Goal: Transaction & Acquisition: Purchase product/service

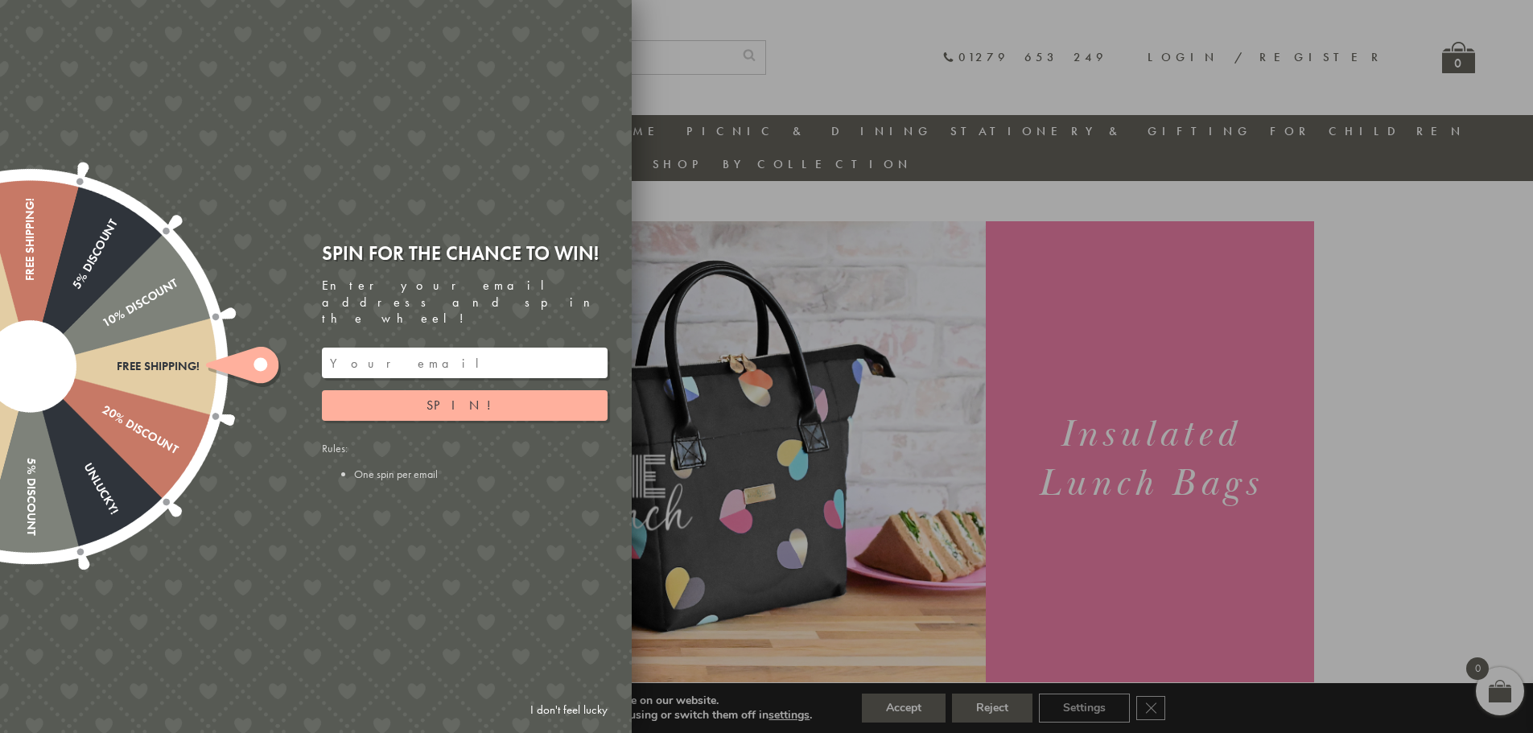
click at [818, 503] on div at bounding box center [766, 366] width 1533 height 733
click at [1527, 260] on div at bounding box center [766, 366] width 1533 height 733
drag, startPoint x: 504, startPoint y: 78, endPoint x: 394, endPoint y: 249, distance: 202.7
click at [394, 249] on div "Free shipping! 20% Discount Unlucky! 5% Discount 10% Discount Unlucky! 15% Disc…" at bounding box center [225, 366] width 813 height 733
click at [728, 233] on div at bounding box center [766, 366] width 1533 height 733
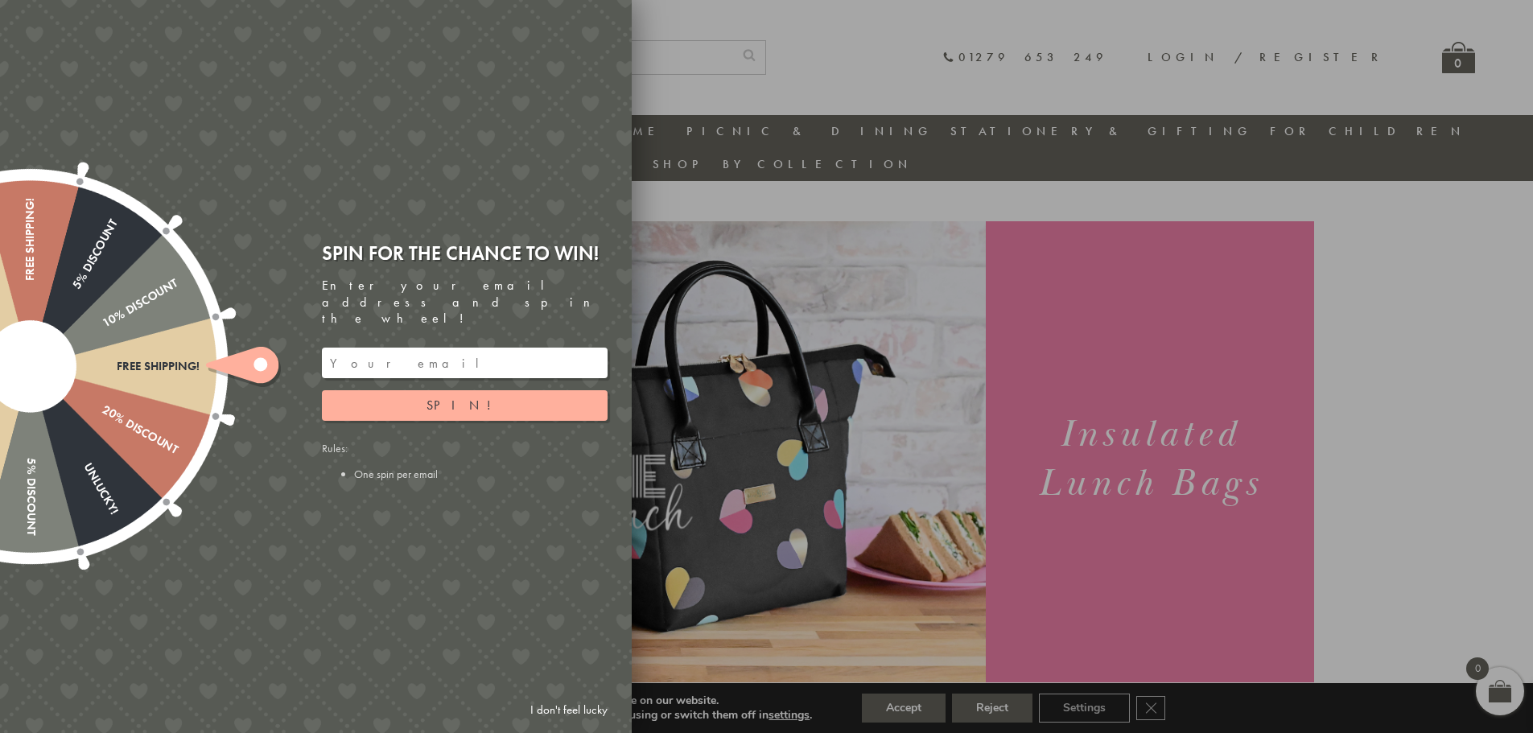
click at [868, 222] on div at bounding box center [766, 366] width 1533 height 733
click at [999, 715] on div at bounding box center [766, 366] width 1533 height 733
click at [600, 703] on link "I don't feel lucky" at bounding box center [568, 710] width 93 height 30
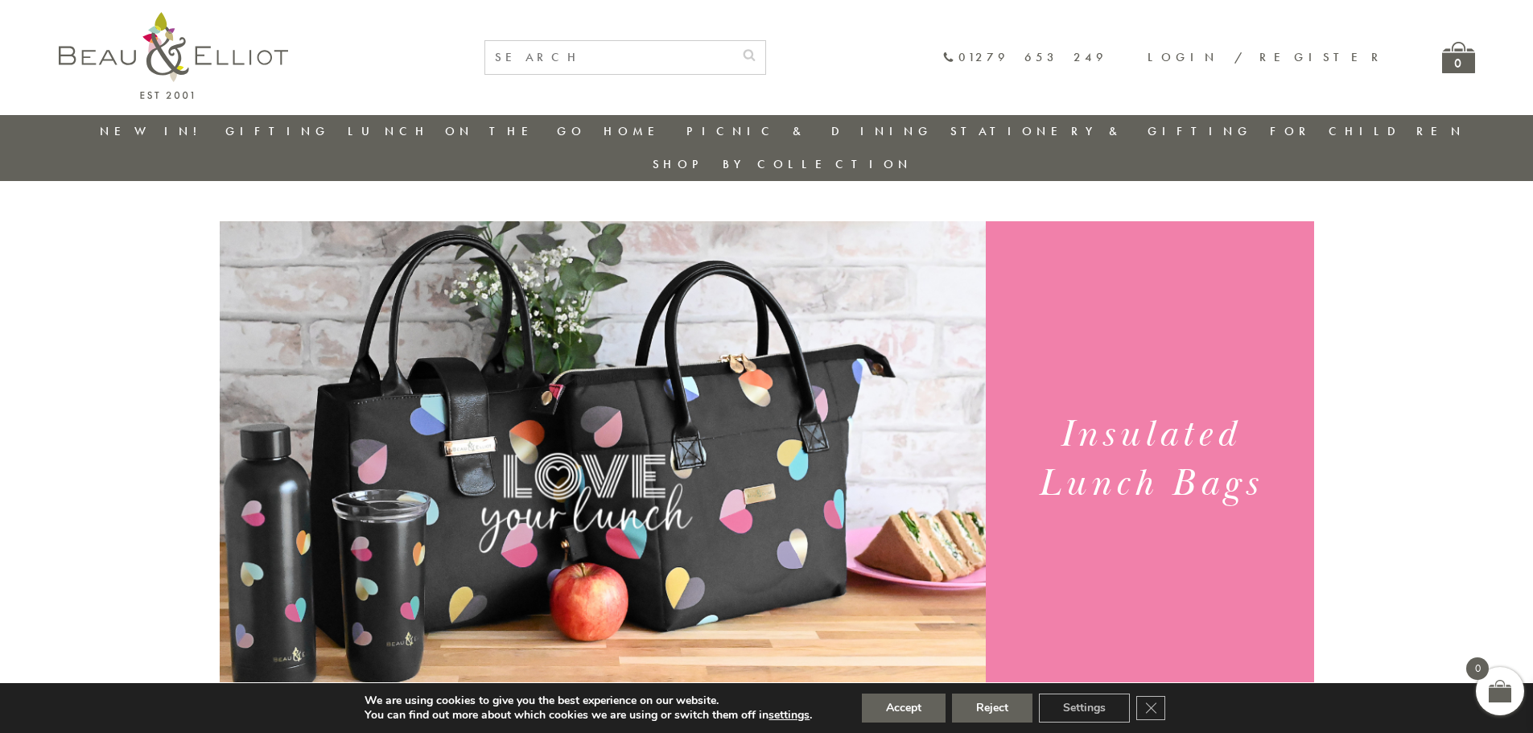
click at [415, 426] on img at bounding box center [603, 462] width 766 height 483
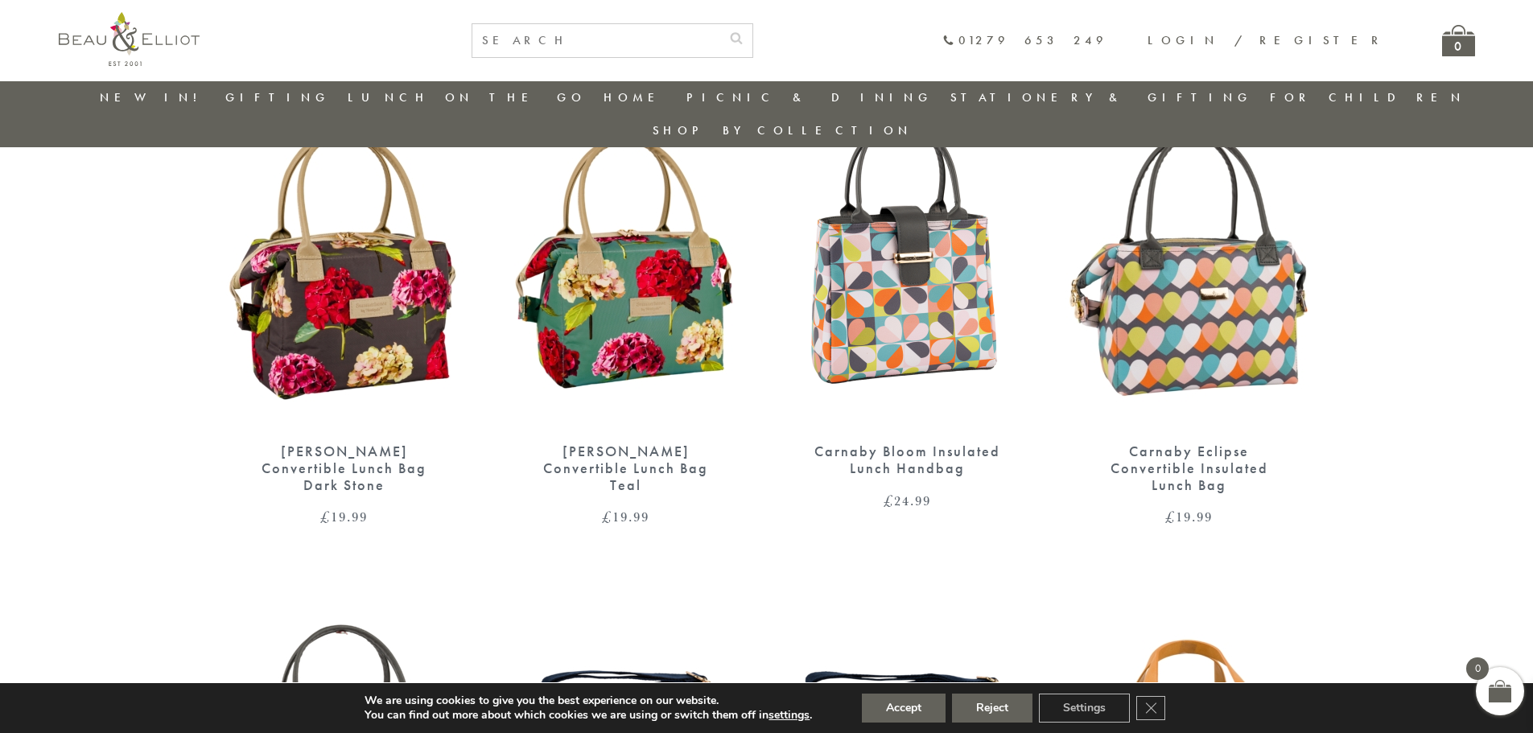
scroll to position [610, 0]
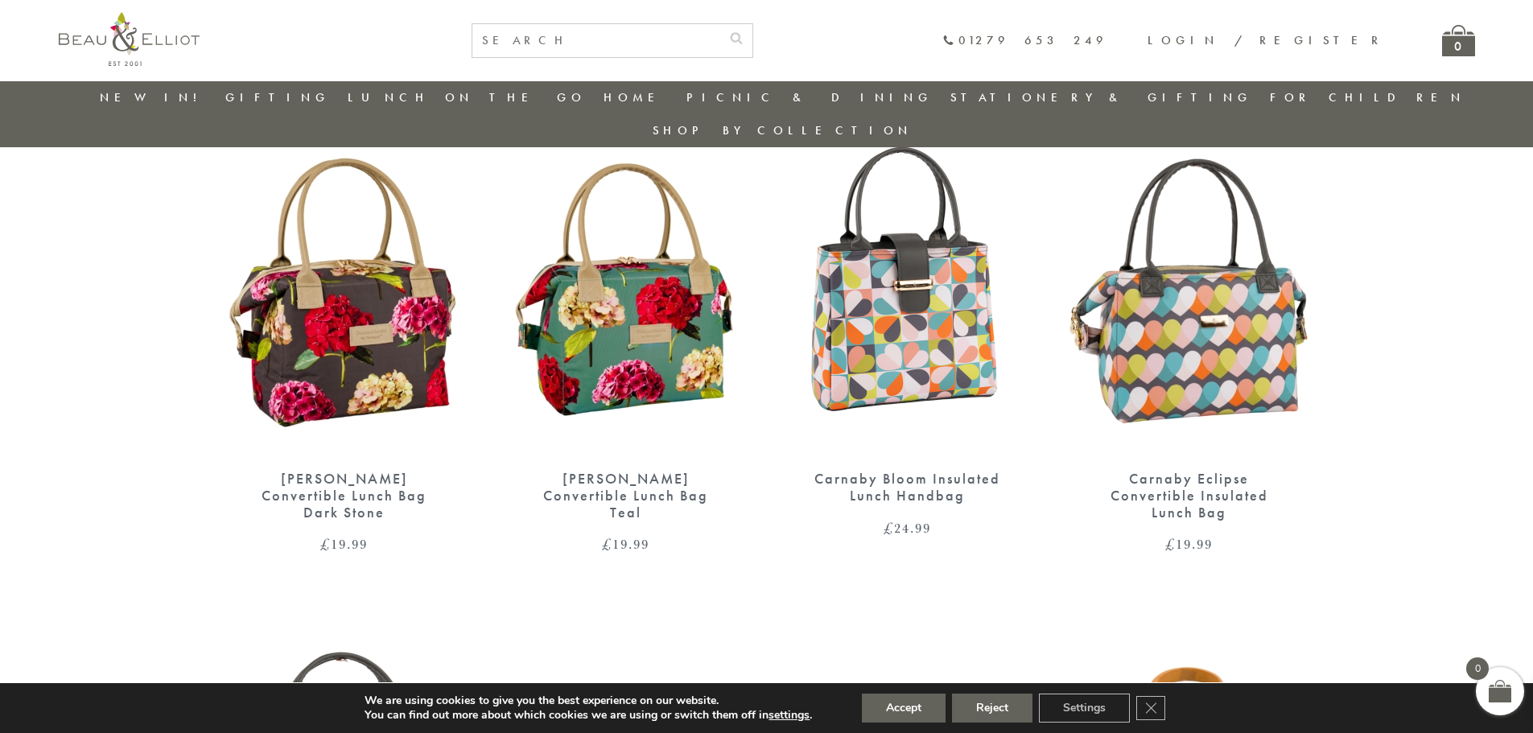
click at [343, 471] on div "[PERSON_NAME] Convertible Lunch Bag Dark Stone" at bounding box center [344, 496] width 193 height 50
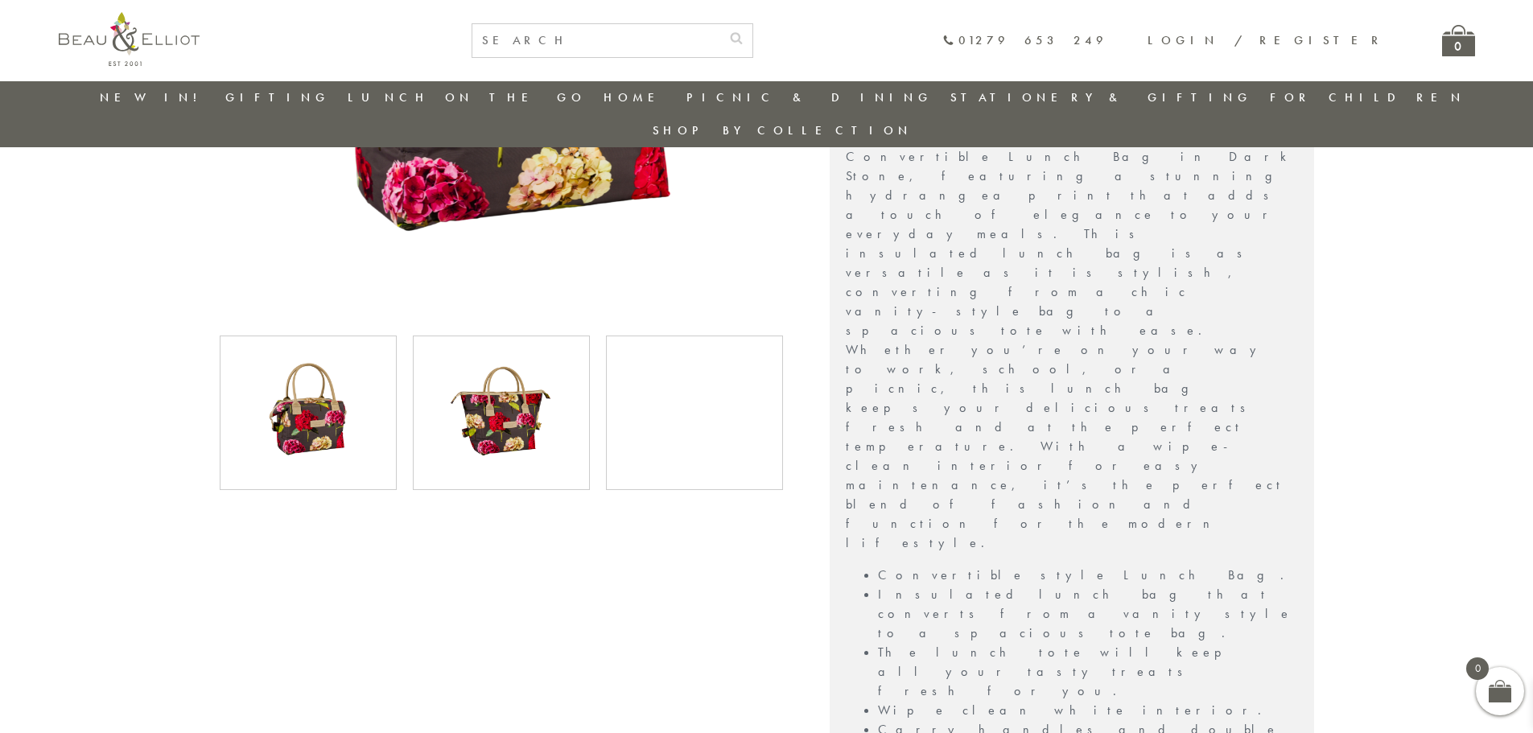
scroll to position [449, 0]
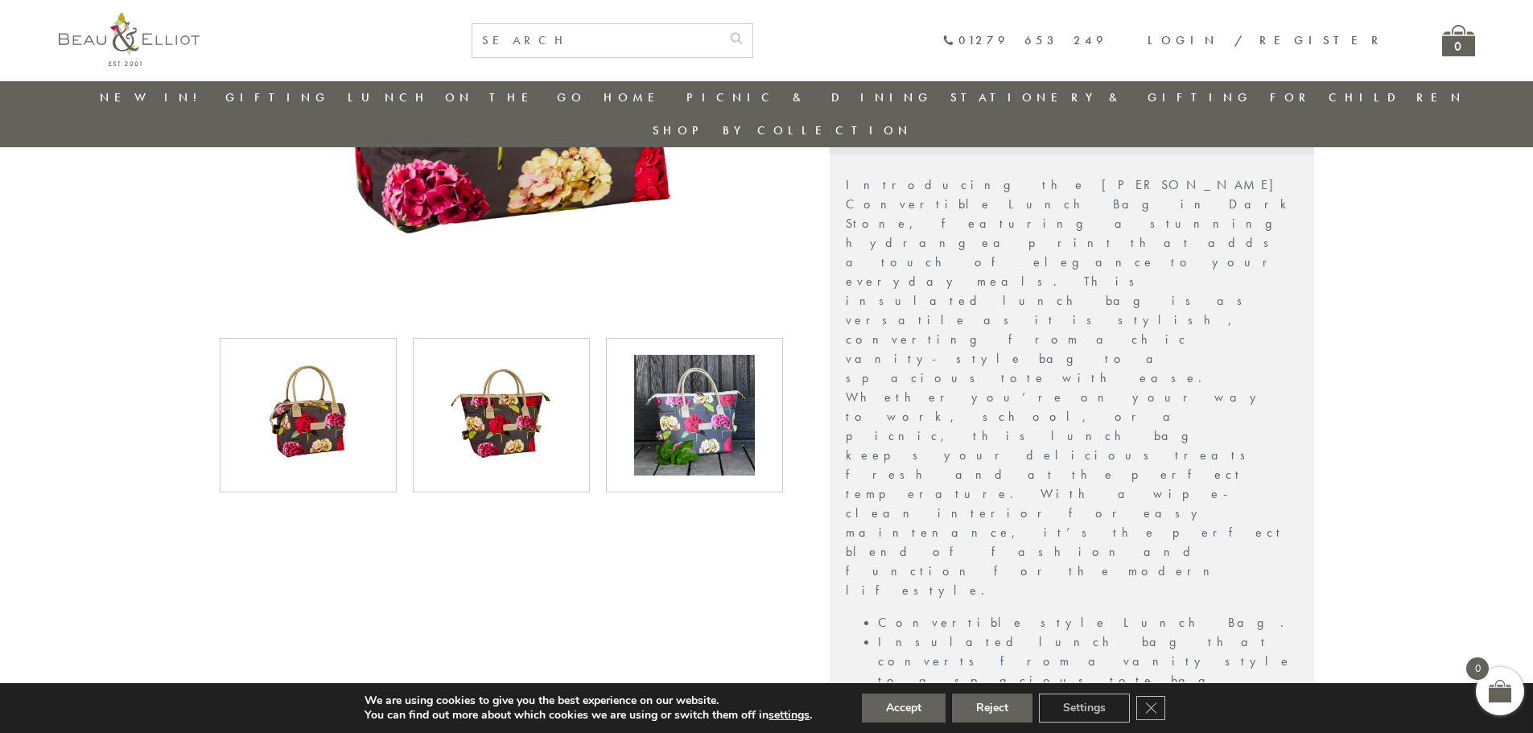
click at [489, 385] on img at bounding box center [501, 415] width 121 height 121
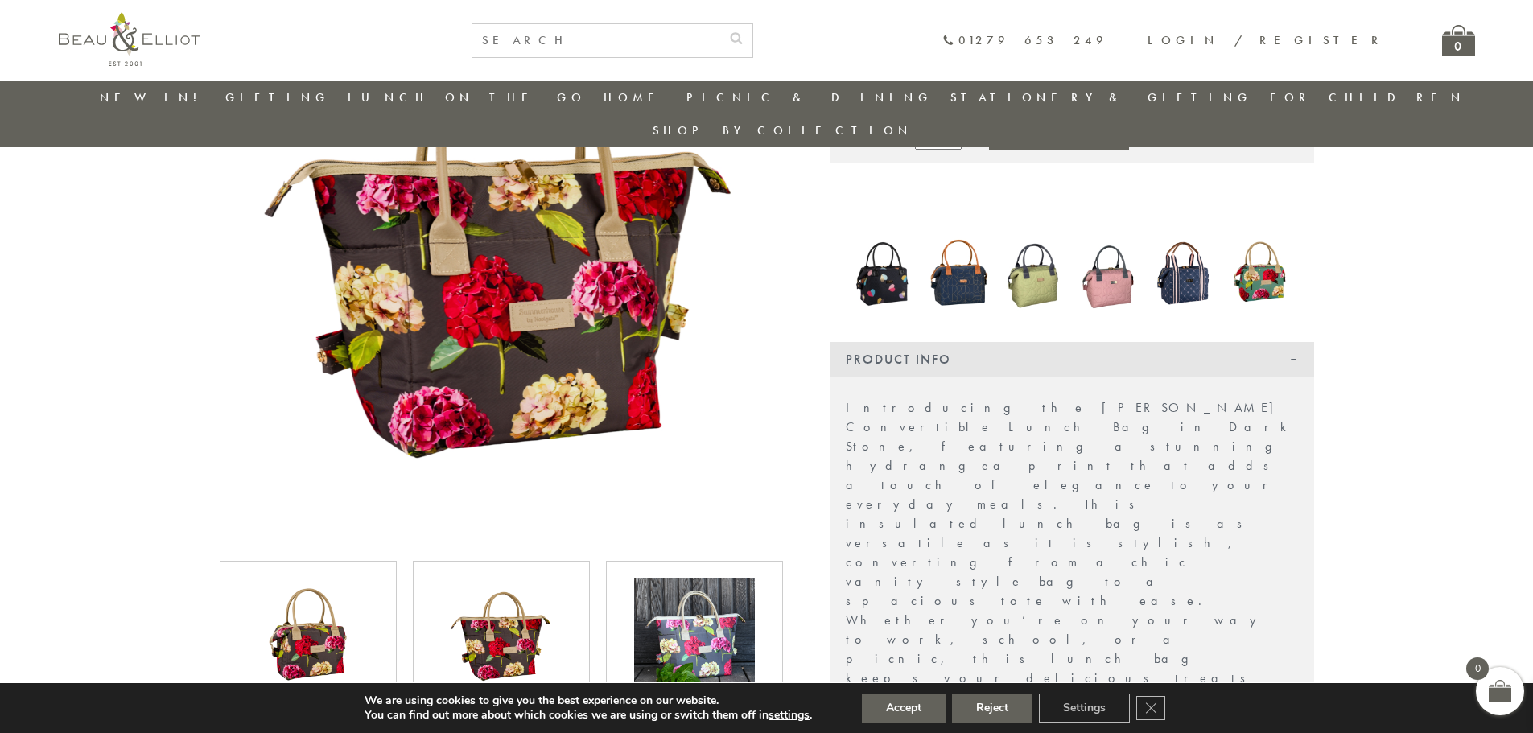
scroll to position [208, 0]
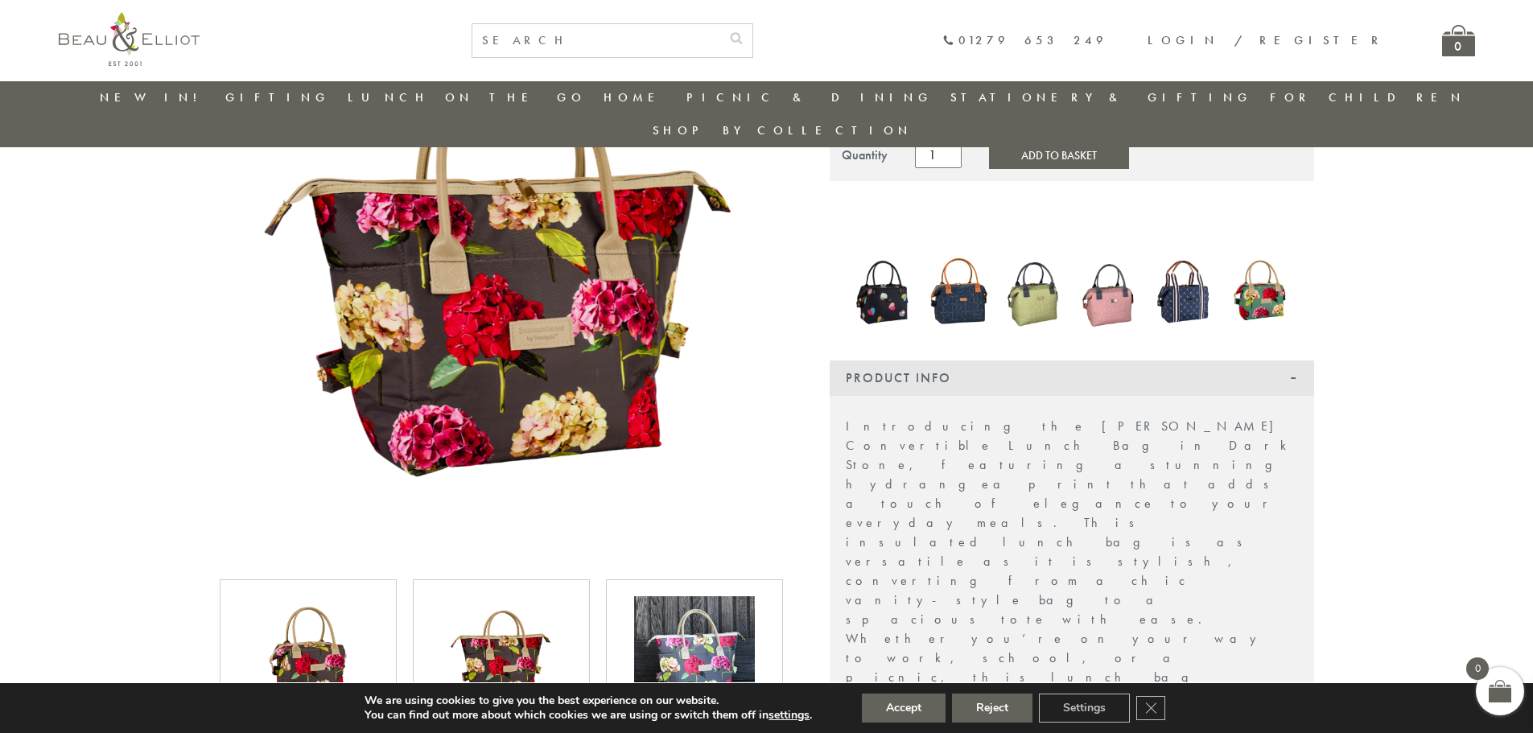
click at [686, 620] on img at bounding box center [694, 656] width 121 height 121
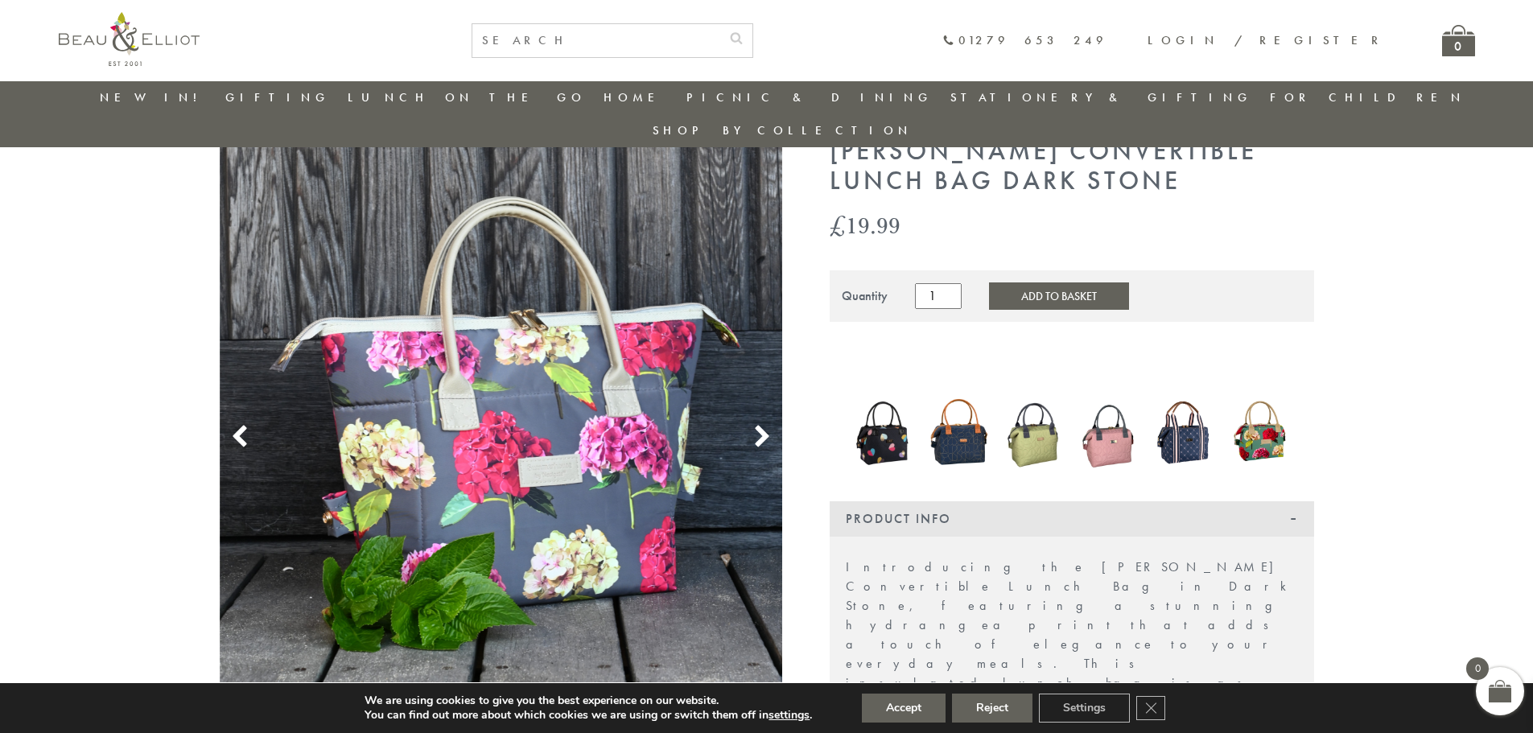
scroll to position [47, 0]
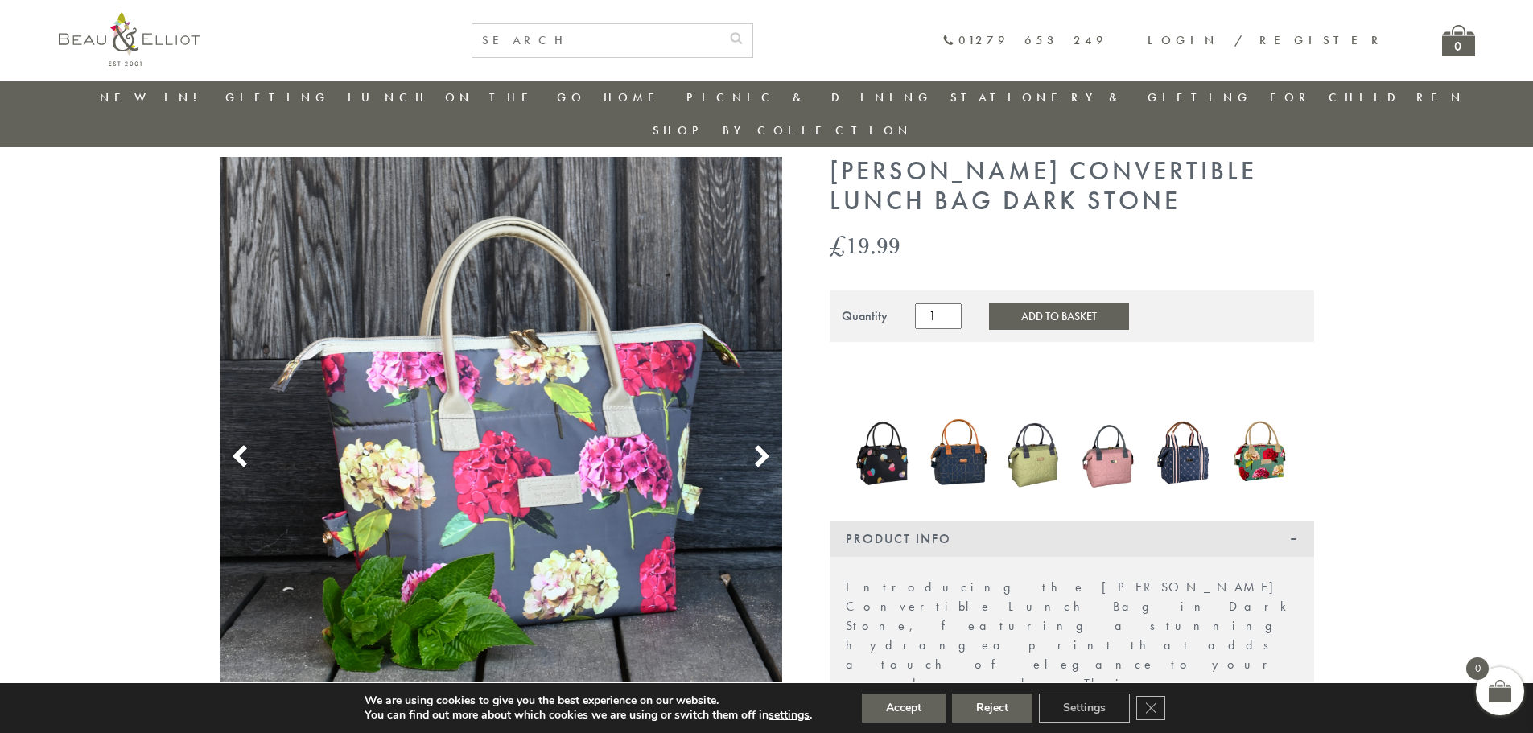
click at [966, 438] on img at bounding box center [959, 452] width 60 height 79
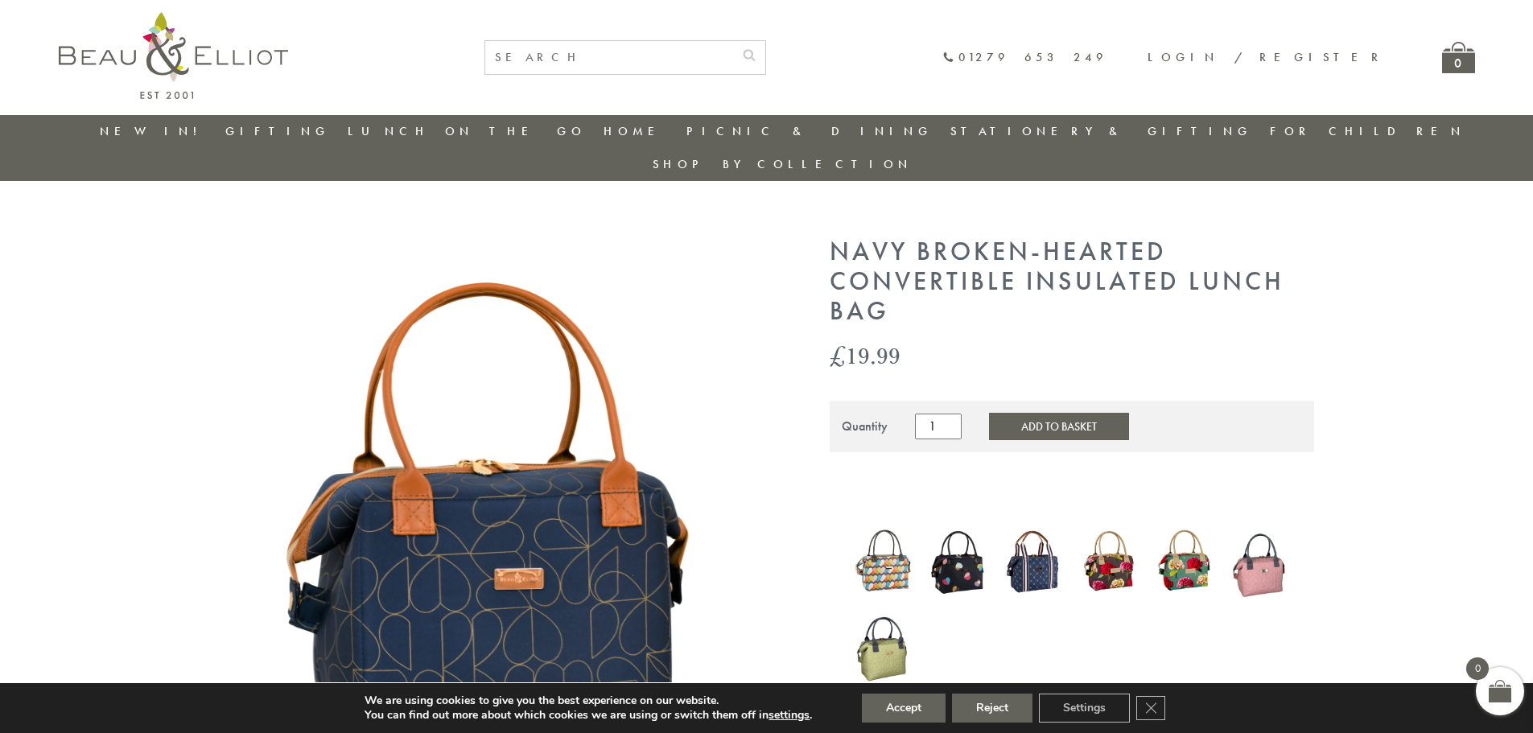
click at [589, 544] on img at bounding box center [501, 518] width 563 height 563
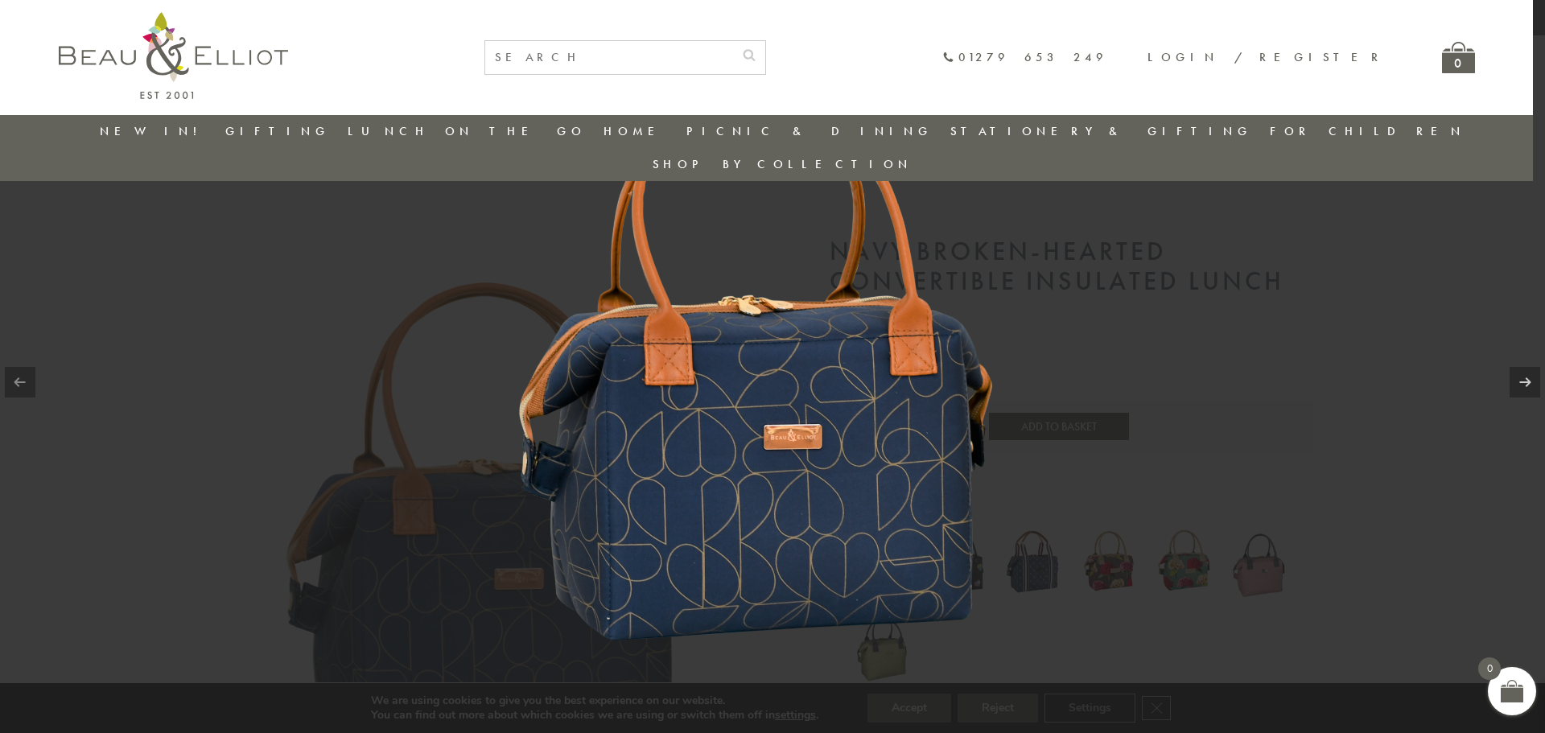
click at [744, 515] on img at bounding box center [772, 366] width 662 height 662
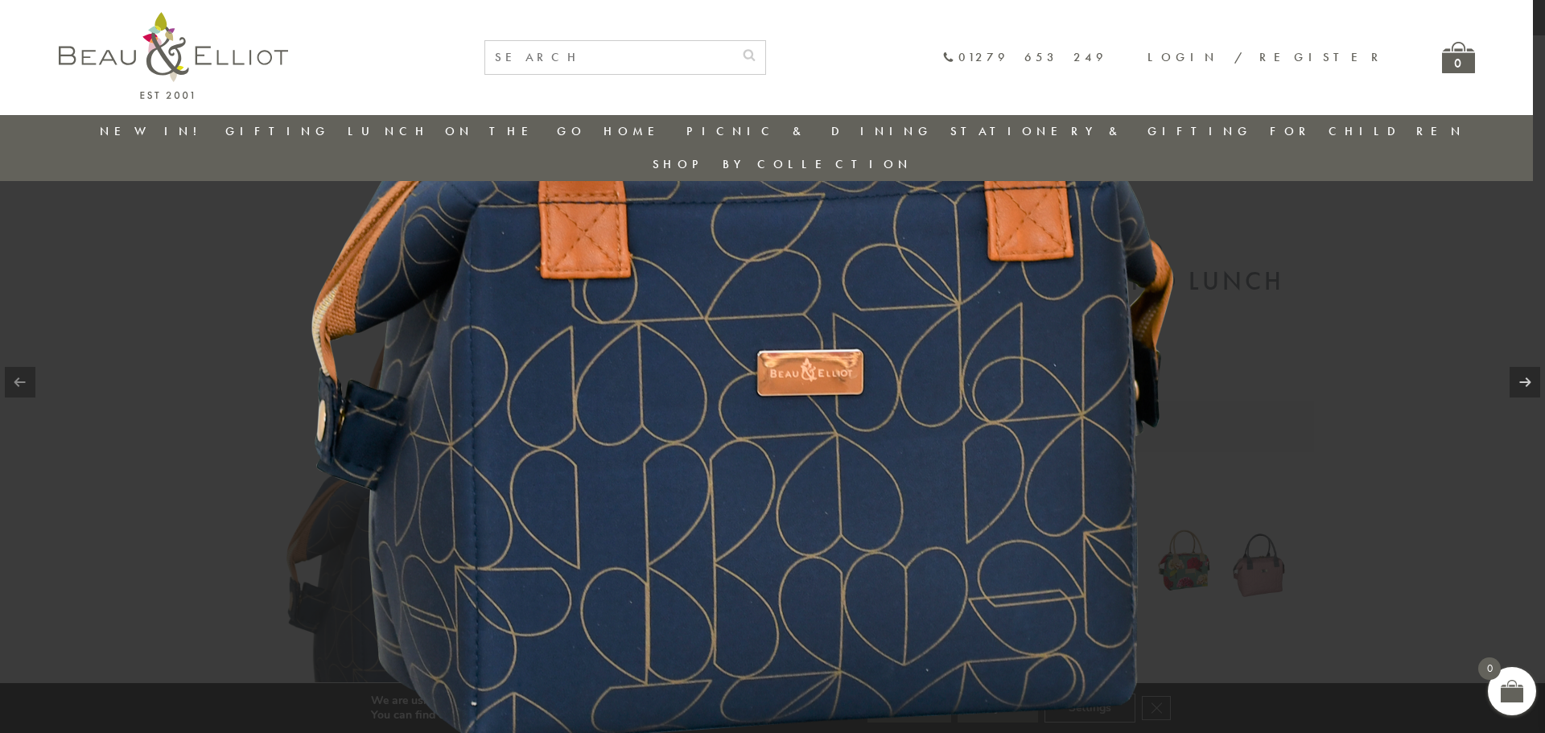
click at [1313, 355] on img at bounding box center [772, 244] width 1207 height 1207
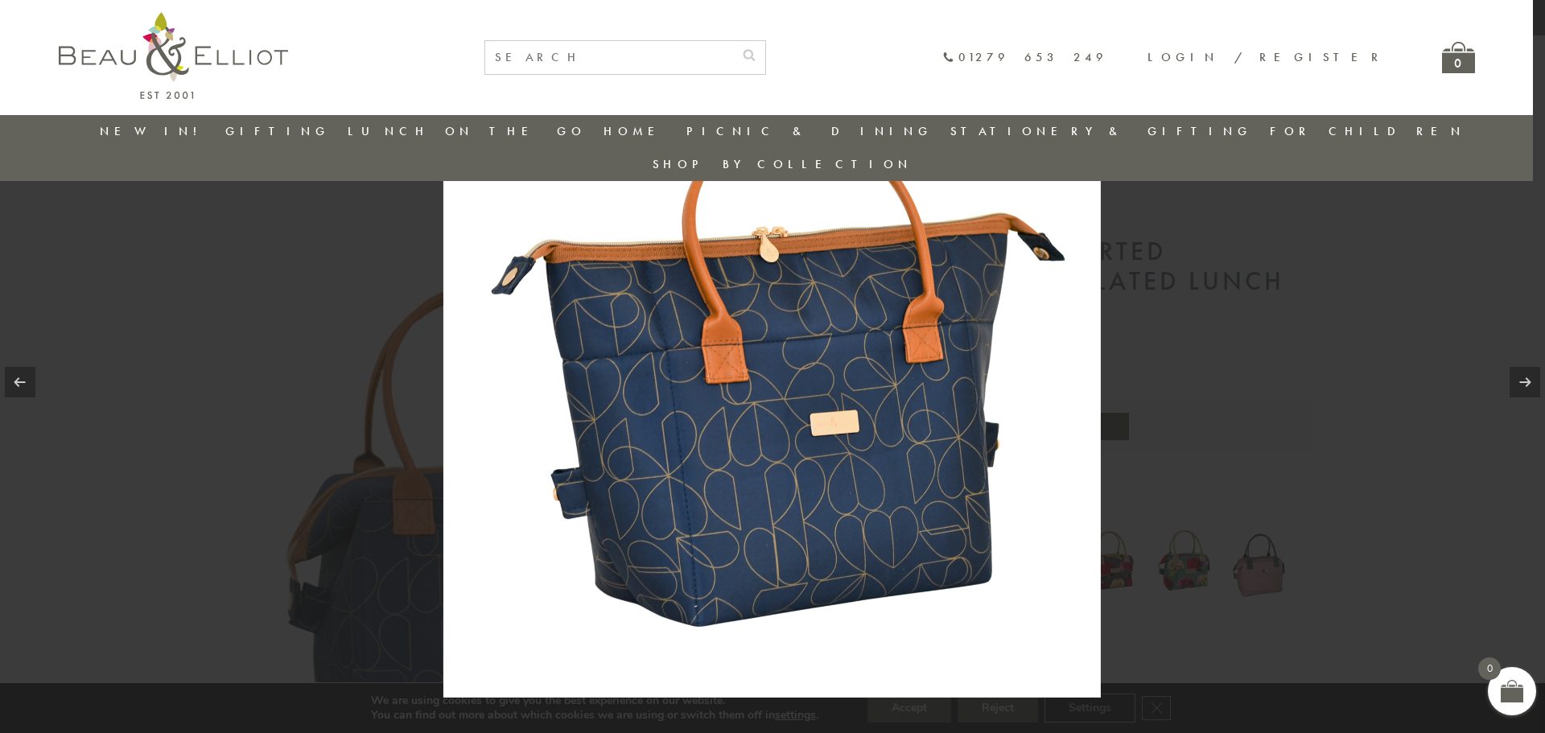
click at [1258, 312] on div at bounding box center [772, 366] width 1545 height 733
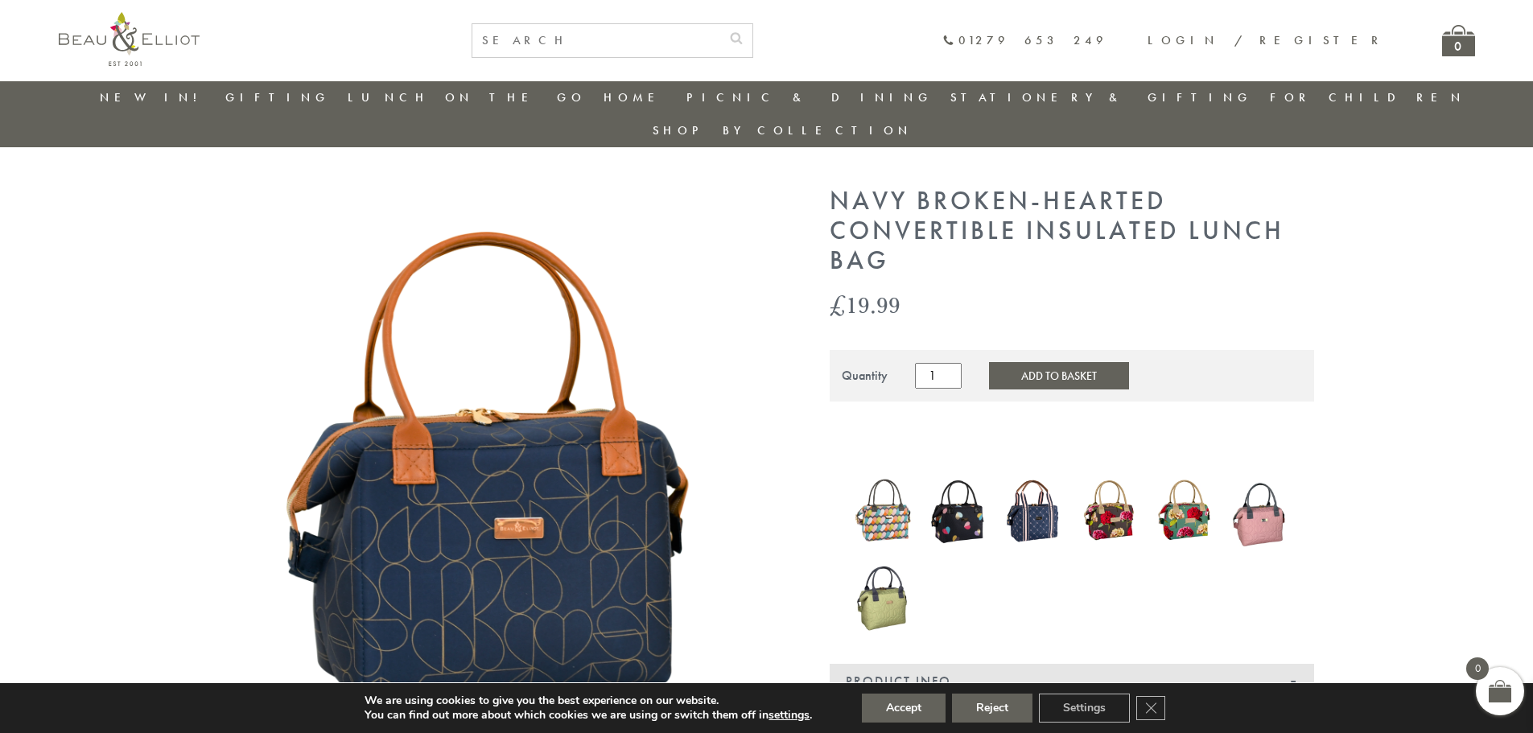
scroll to position [9, 0]
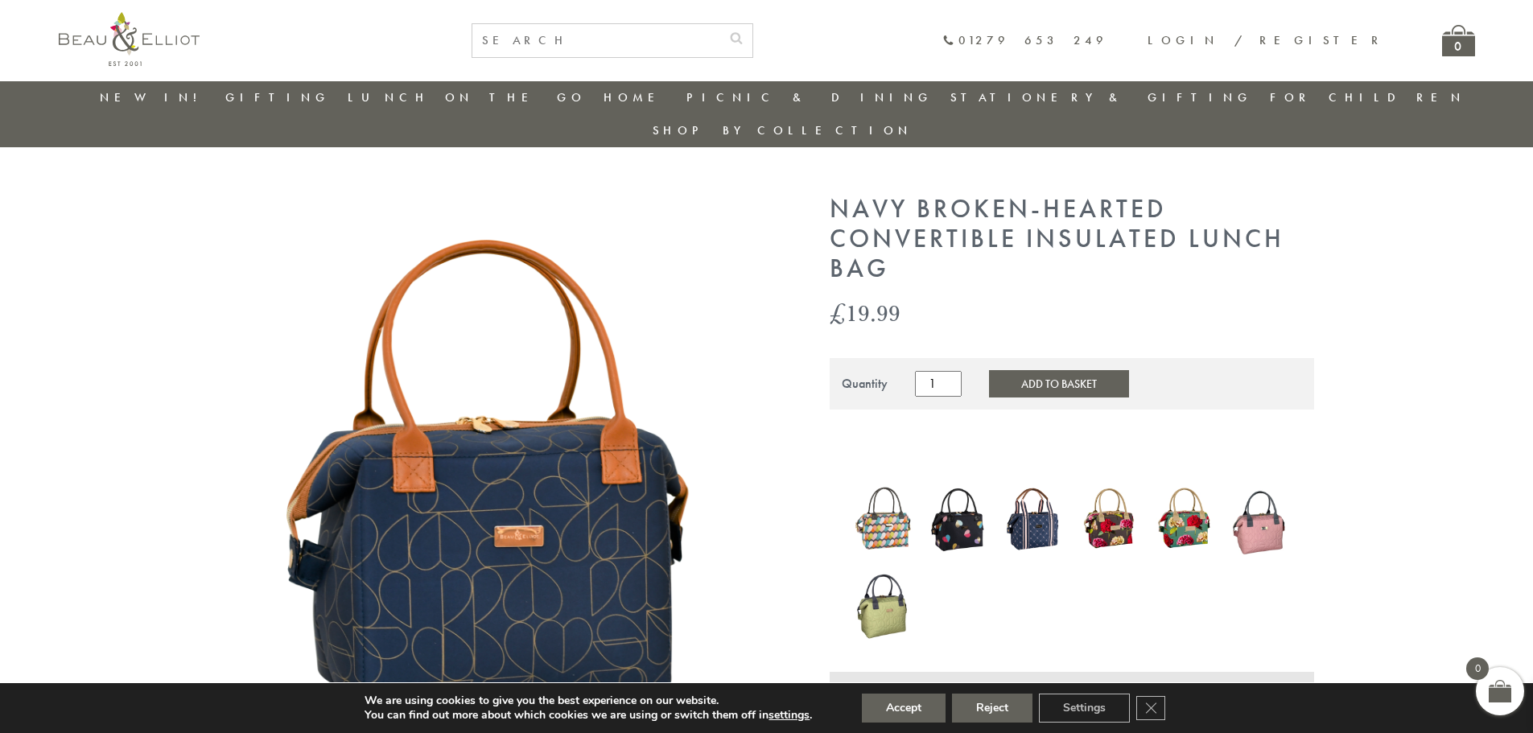
click at [972, 498] on img at bounding box center [959, 519] width 60 height 80
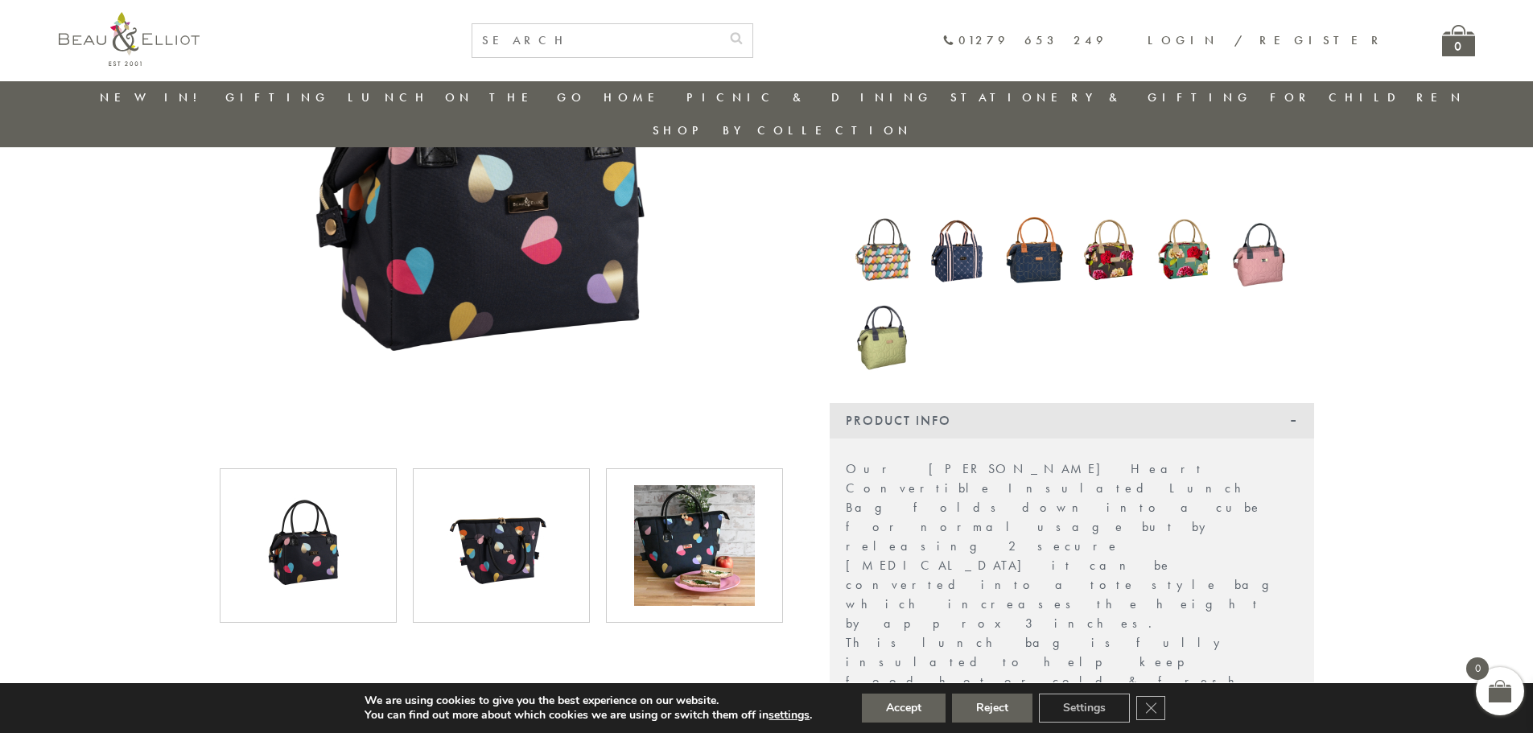
scroll to position [287, 0]
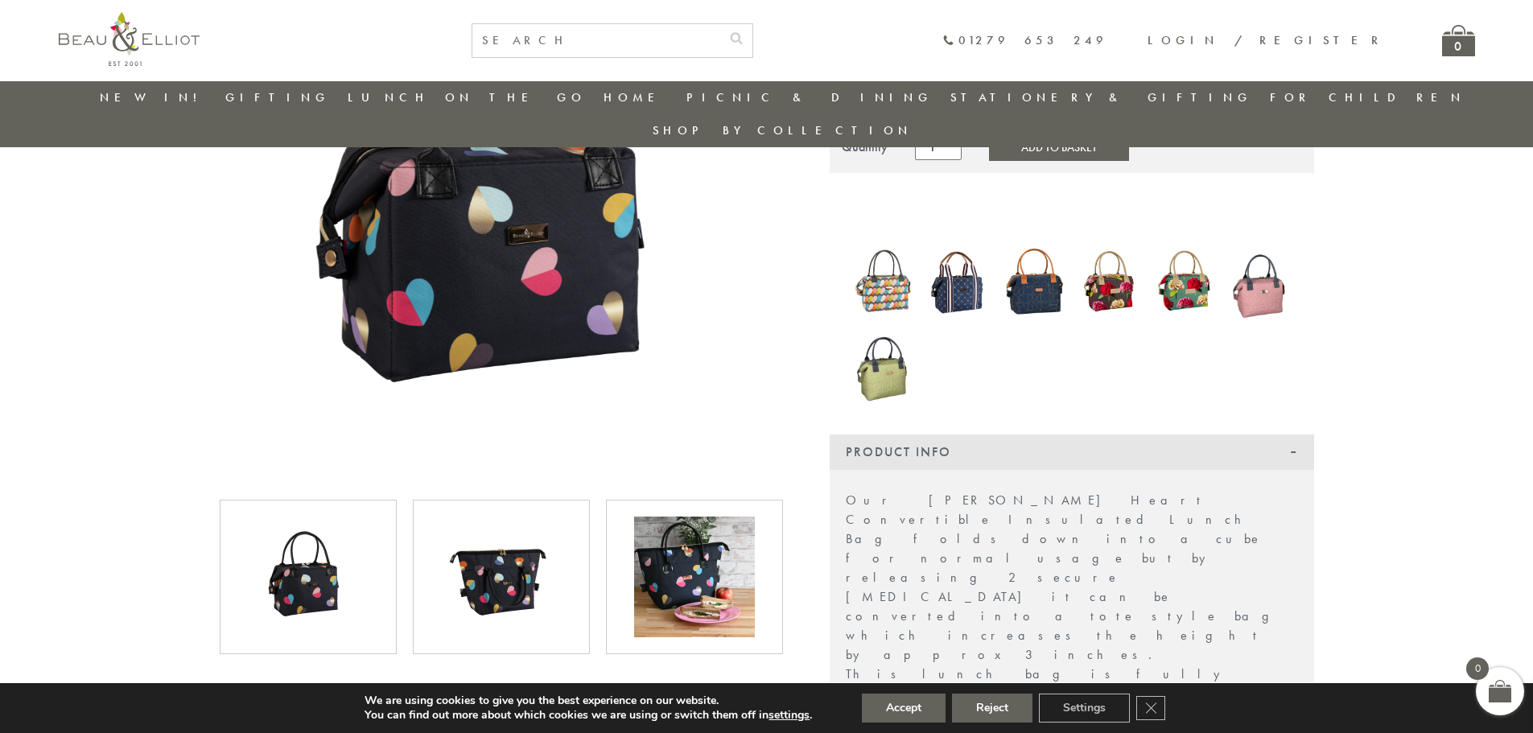
click at [695, 537] on img at bounding box center [694, 577] width 121 height 121
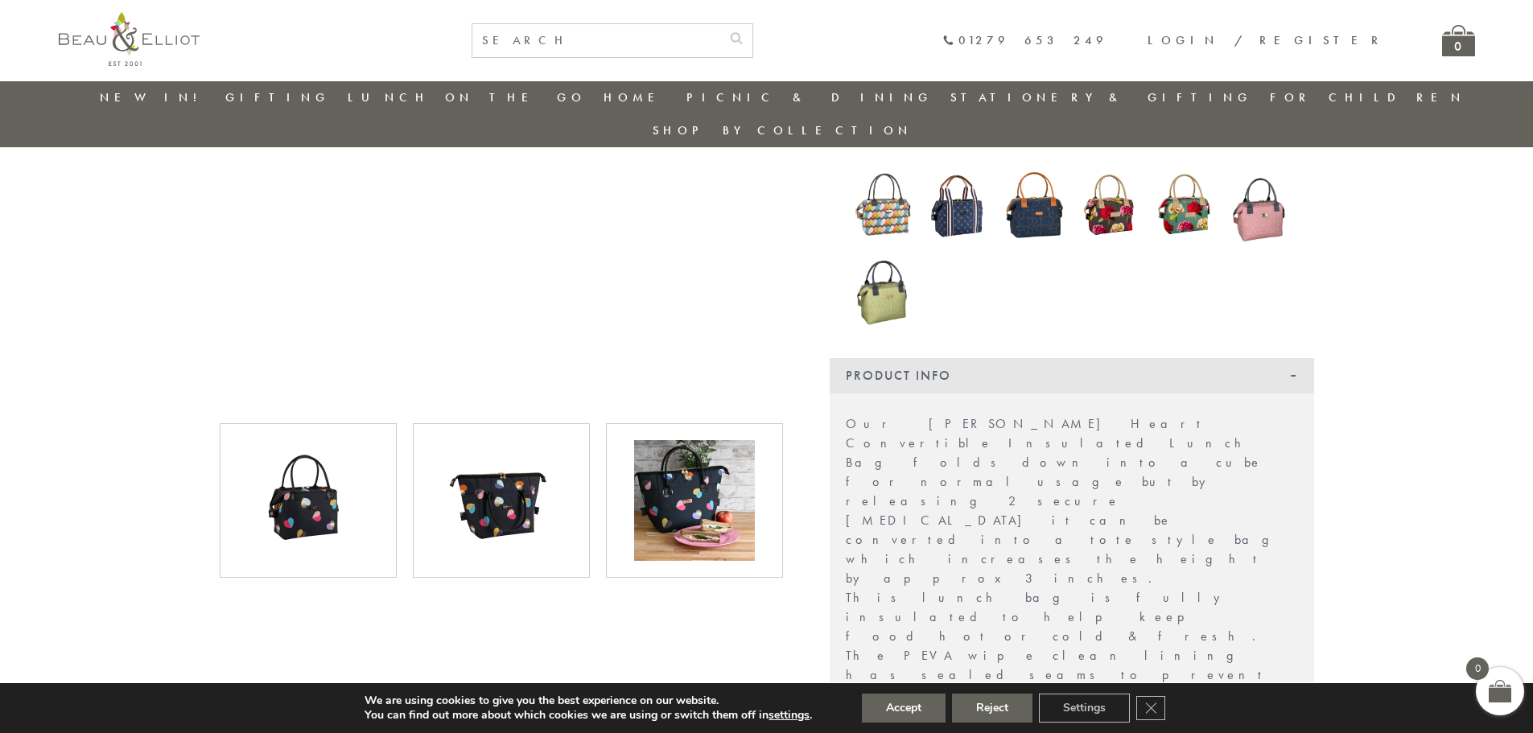
scroll to position [368, 0]
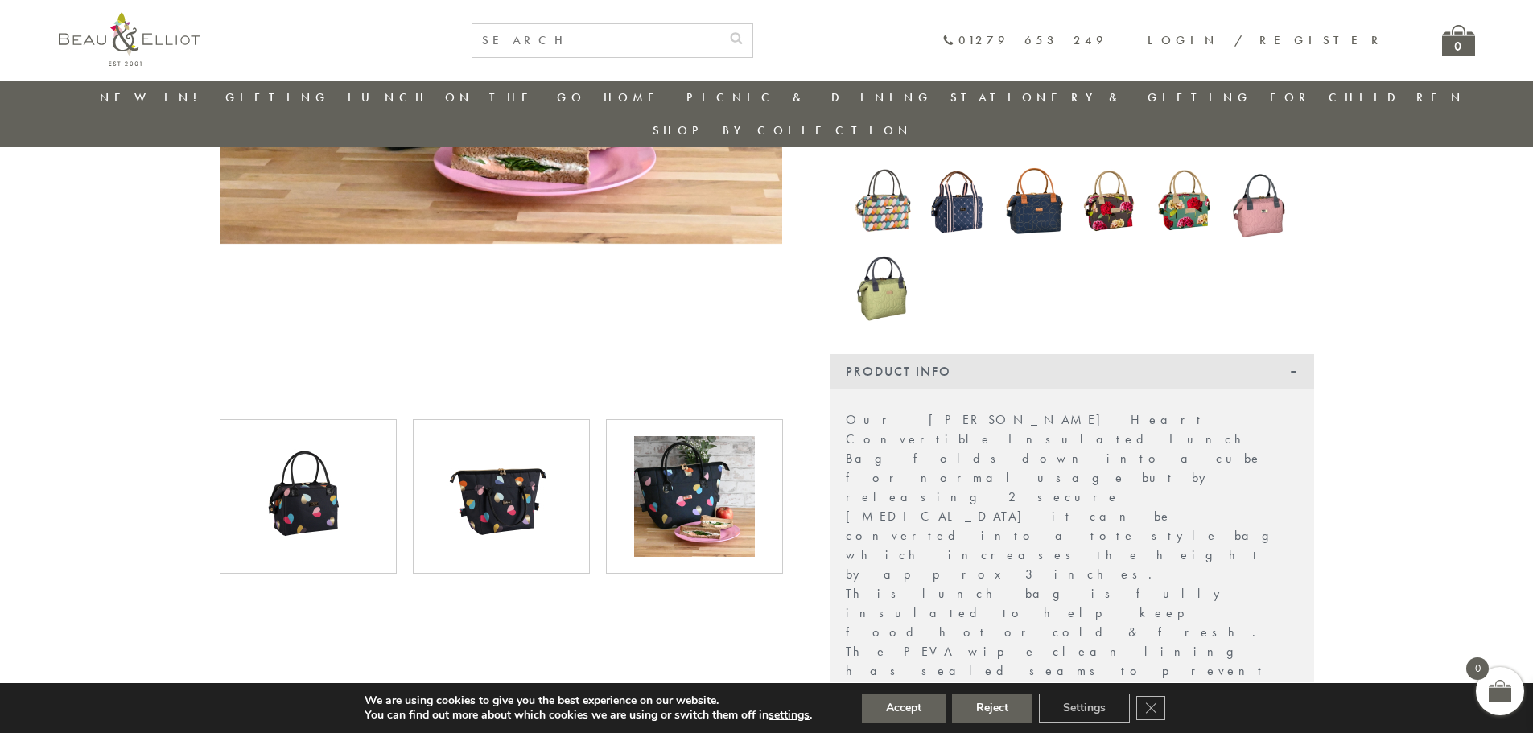
click at [555, 488] on img at bounding box center [501, 496] width 121 height 121
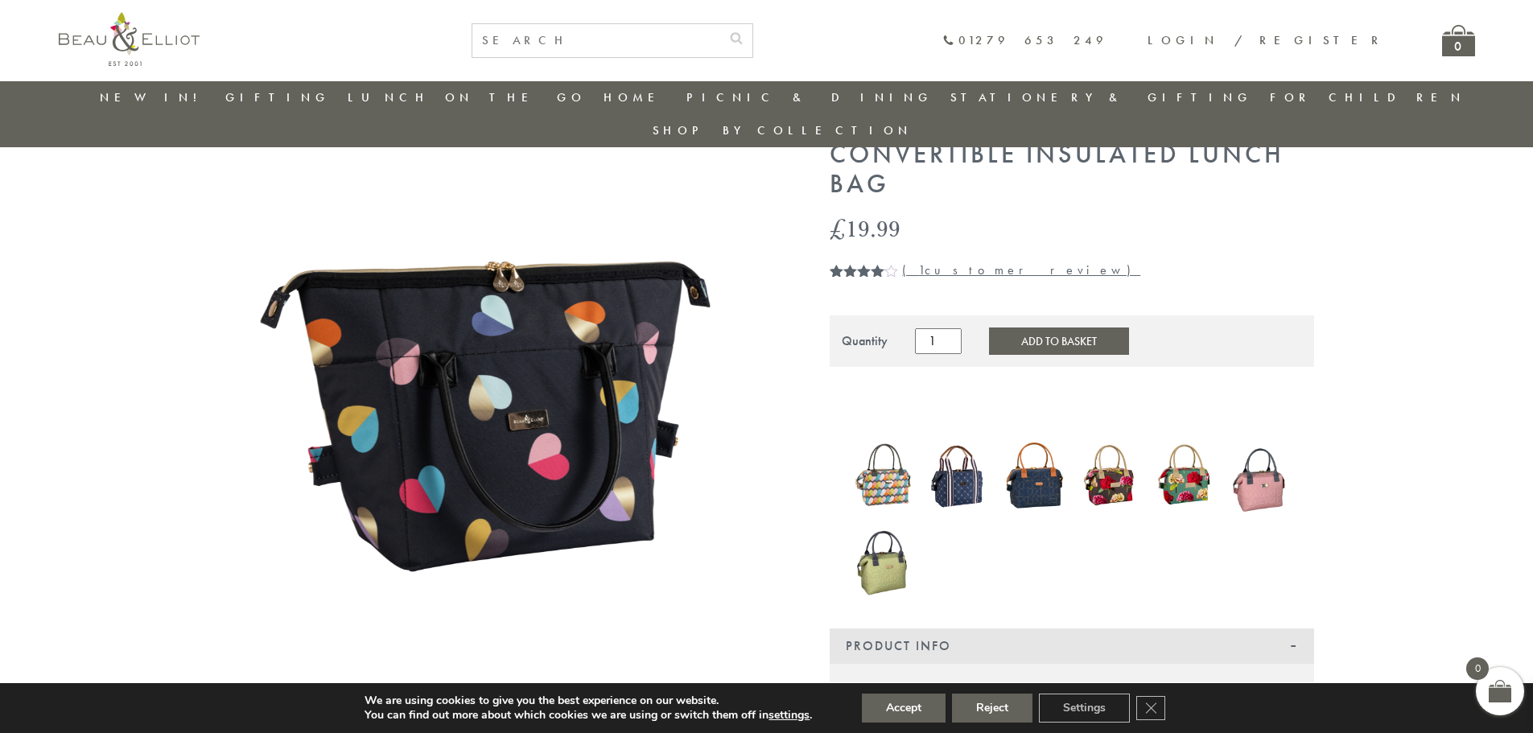
scroll to position [46, 0]
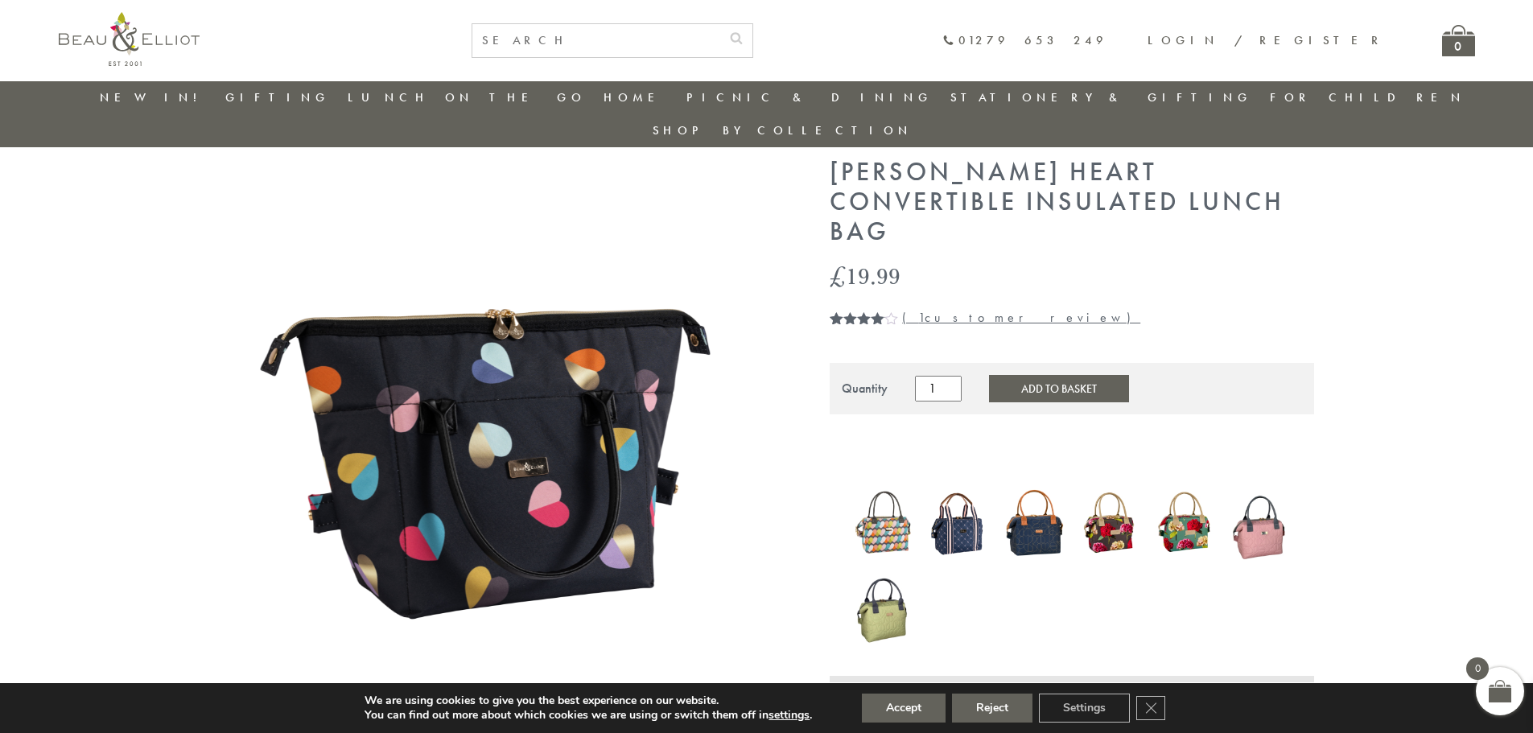
click at [1107, 487] on img at bounding box center [1110, 523] width 60 height 72
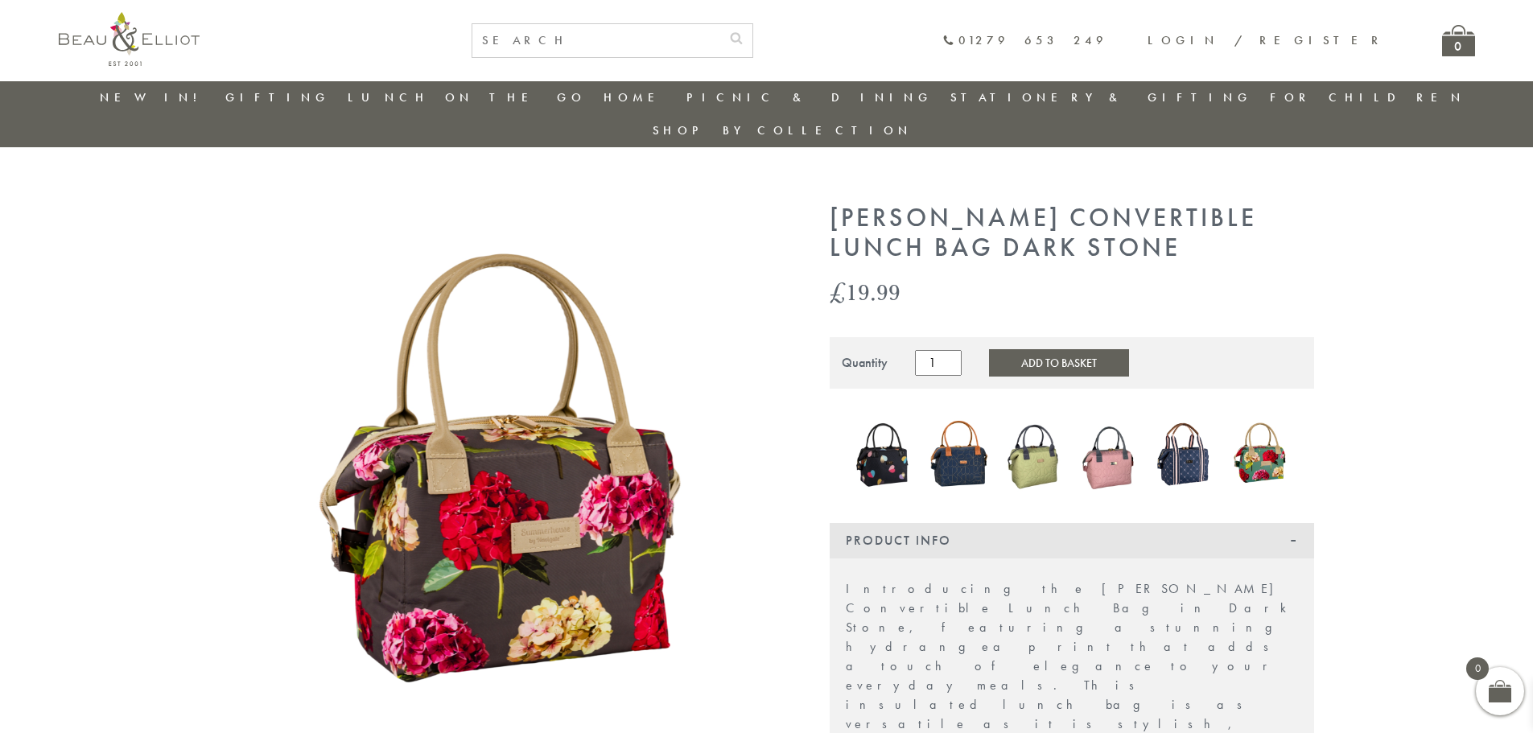
scroll to position [17, 0]
